Goal: Information Seeking & Learning: Learn about a topic

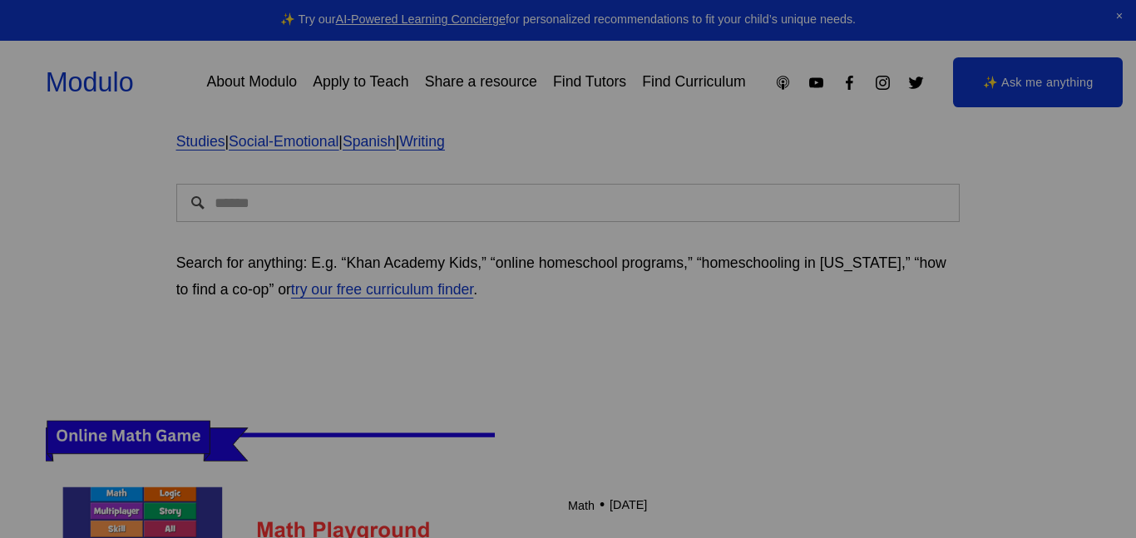
scroll to position [202, 0]
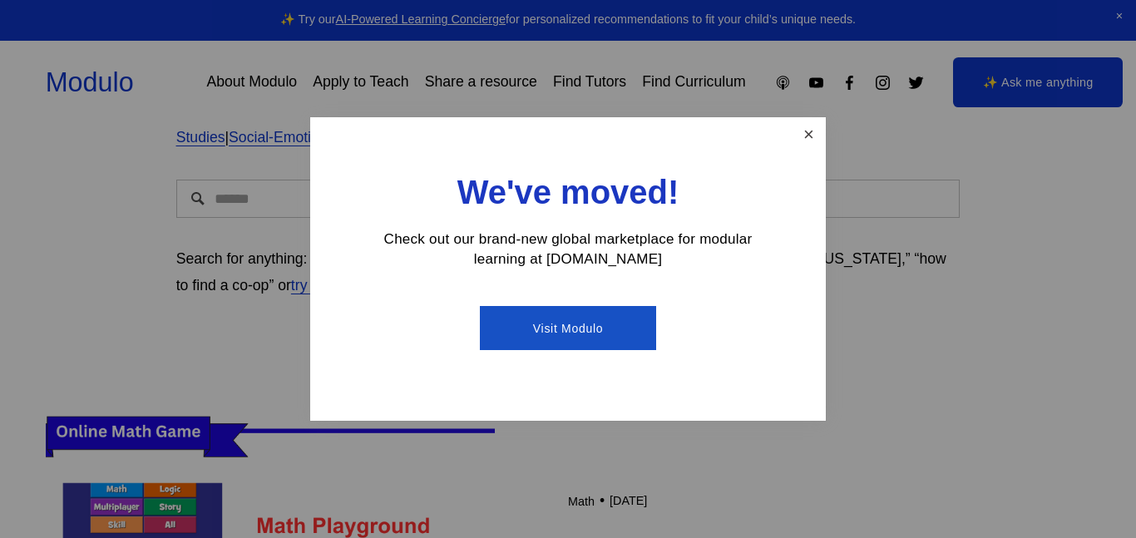
click at [810, 134] on link "Close" at bounding box center [808, 134] width 29 height 29
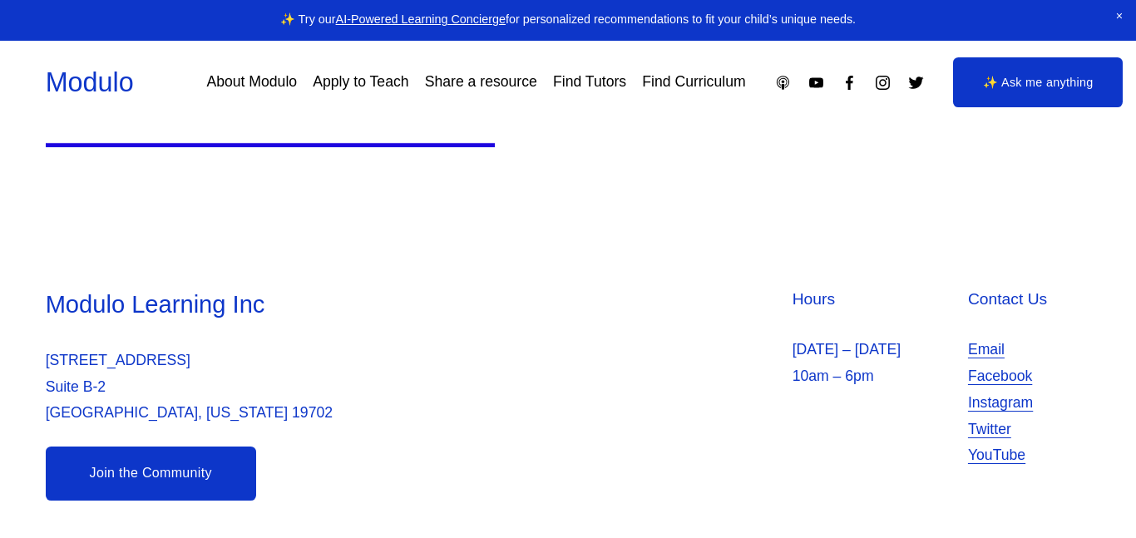
scroll to position [0, 0]
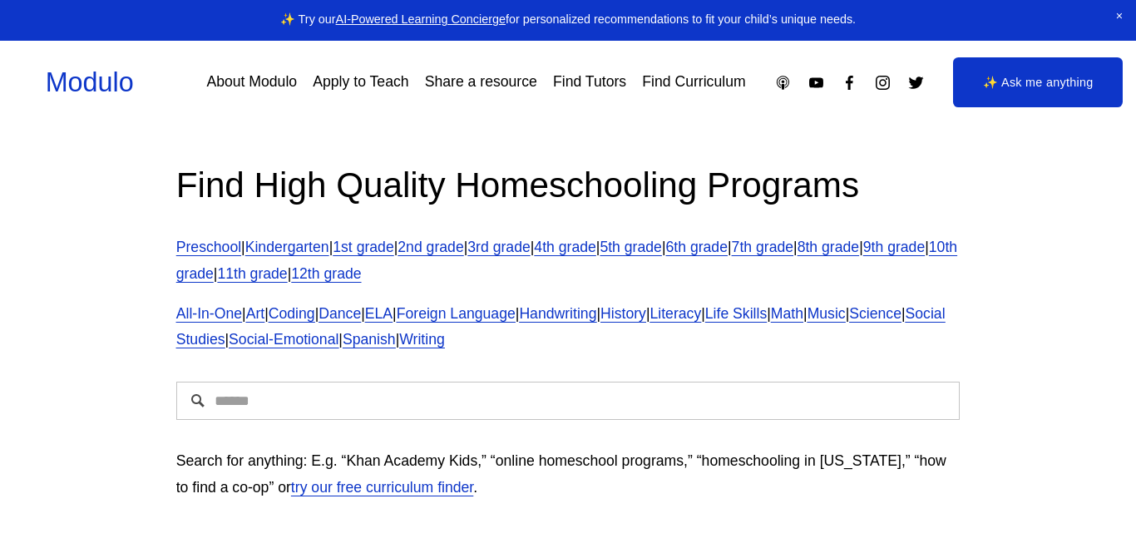
click at [794, 243] on link "7th grade" at bounding box center [763, 247] width 62 height 17
click at [195, 309] on span "All-In-One" at bounding box center [209, 313] width 66 height 17
click at [287, 410] on input "Search" at bounding box center [568, 401] width 784 height 38
type input "*****"
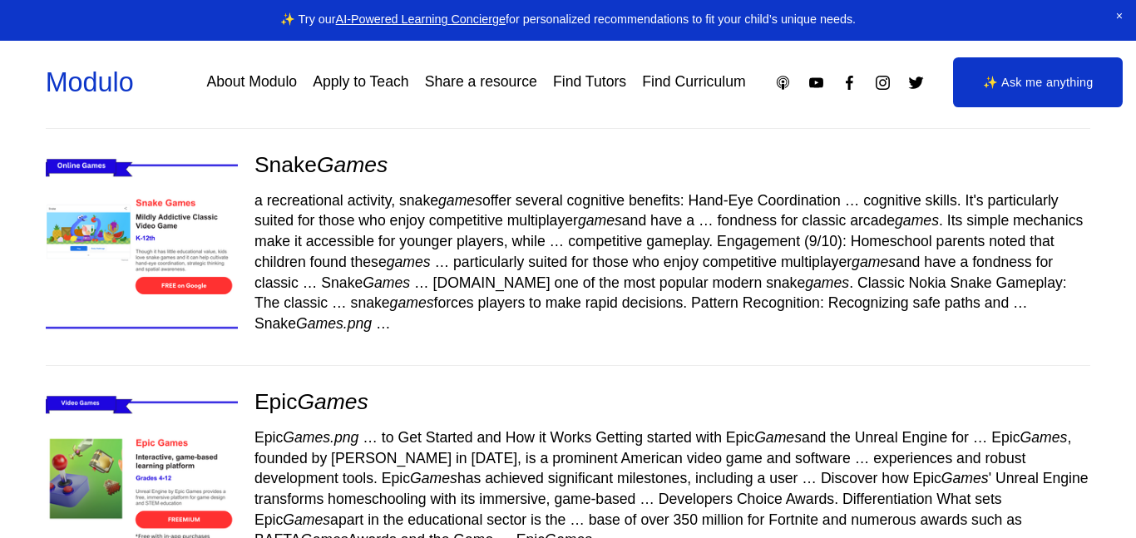
scroll to position [447, 0]
